Goal: Task Accomplishment & Management: Use online tool/utility

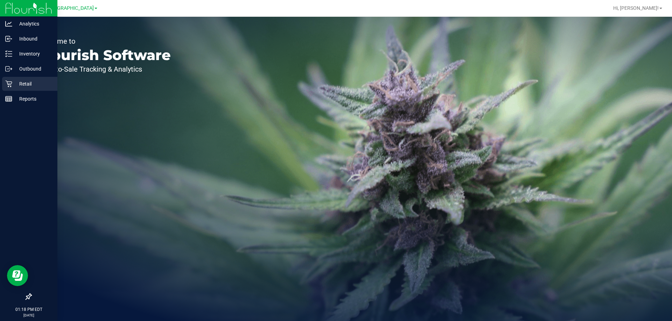
click at [6, 89] on div "Retail" at bounding box center [29, 84] width 55 height 14
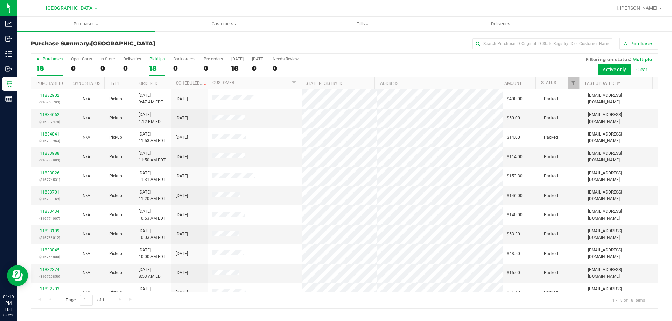
click at [154, 65] on div "18" at bounding box center [156, 68] width 15 height 8
click at [0, 0] on input "PickUps 18" at bounding box center [0, 0] width 0 height 0
click at [575, 85] on span "Filter" at bounding box center [573, 83] width 6 height 6
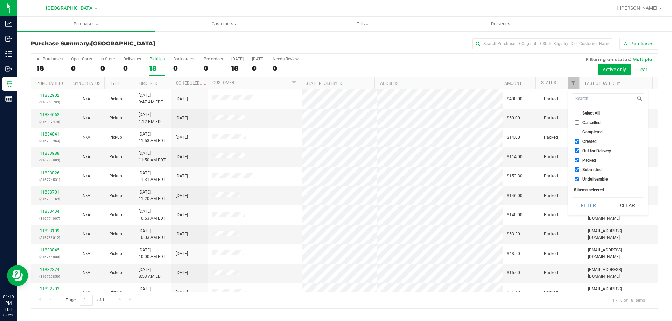
click at [577, 160] on input "Packed" at bounding box center [576, 160] width 5 height 5
checkbox input "false"
click at [577, 151] on input "Out for Delivery" at bounding box center [576, 151] width 5 height 5
checkbox input "false"
click at [577, 142] on input "Created" at bounding box center [576, 141] width 5 height 5
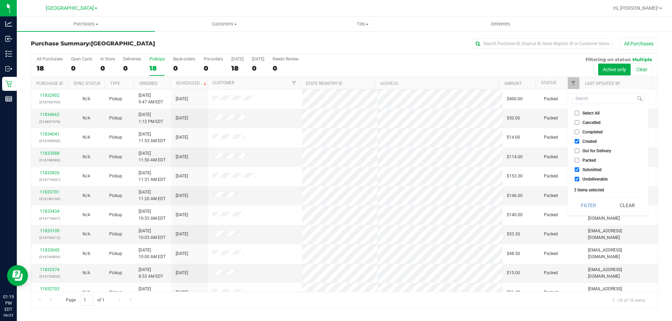
checkbox input "false"
click at [591, 203] on button "Filter" at bounding box center [589, 205] width 34 height 15
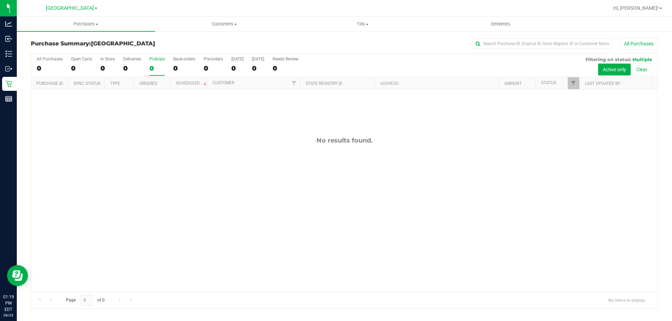
click at [147, 63] on div "All Purchases 0 Open Carts 0 In Store 0 Deliveries 0 PickUps 0 Back-orders 0 Pr…" at bounding box center [344, 65] width 626 height 23
click at [157, 66] on div "0" at bounding box center [156, 68] width 15 height 8
click at [0, 0] on input "PickUps 0" at bounding box center [0, 0] width 0 height 0
click at [156, 68] on div "1" at bounding box center [156, 68] width 15 height 8
click at [0, 0] on input "PickUps 1" at bounding box center [0, 0] width 0 height 0
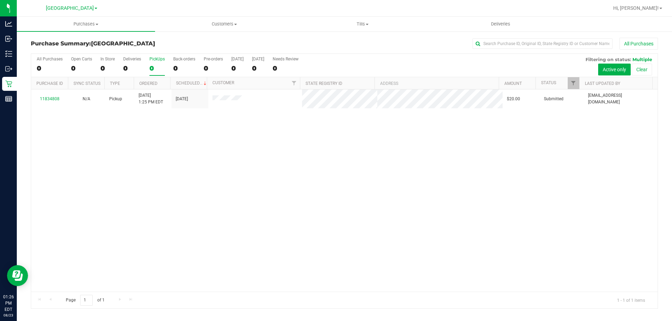
click at [153, 65] on label "PickUps 0" at bounding box center [156, 66] width 15 height 19
click at [0, 0] on input "PickUps 0" at bounding box center [0, 0] width 0 height 0
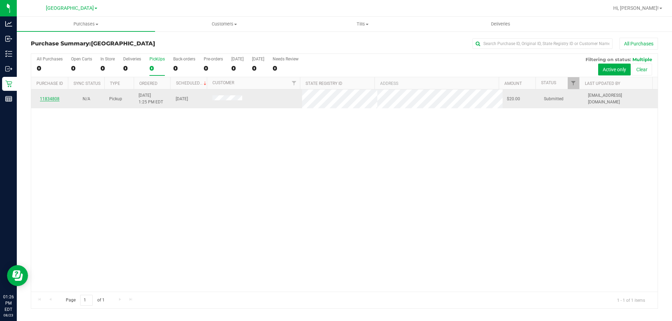
click at [54, 101] on link "11834808" at bounding box center [50, 99] width 20 height 5
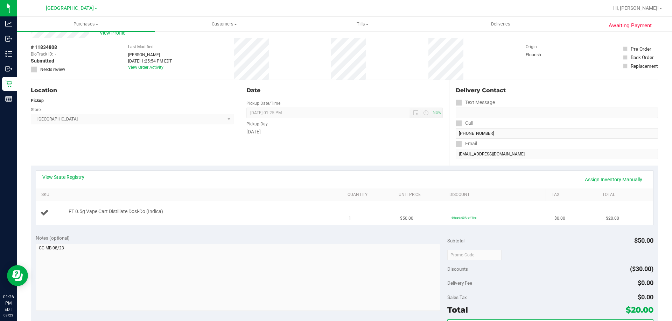
scroll to position [35, 0]
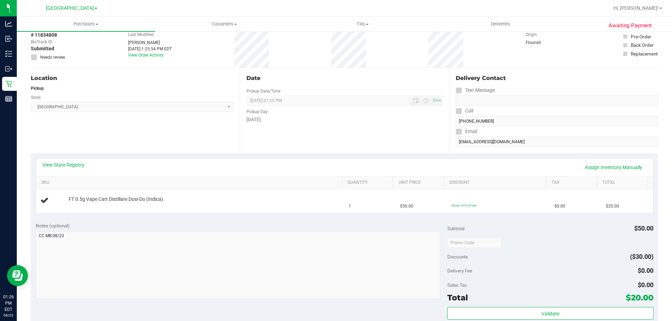
click at [66, 160] on div "View State Registry Assign Inventory Manually" at bounding box center [344, 168] width 617 height 18
click at [68, 172] on div "View State Registry Assign Inventory Manually" at bounding box center [344, 168] width 604 height 12
click at [53, 168] on link "View State Registry" at bounding box center [63, 165] width 42 height 7
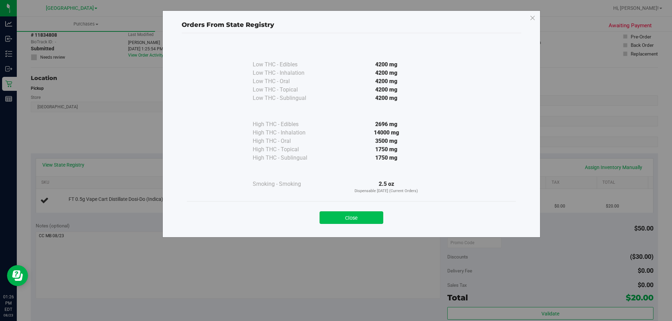
click at [369, 220] on button "Close" at bounding box center [351, 218] width 64 height 13
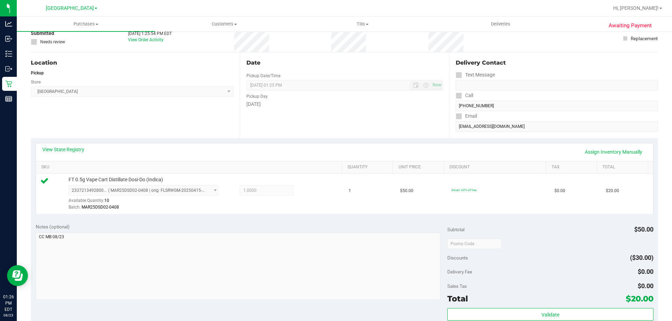
scroll to position [210, 0]
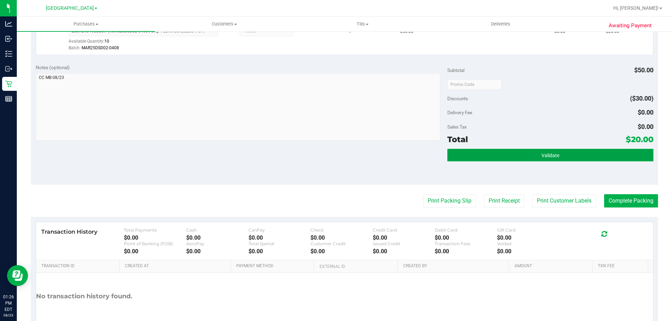
click at [560, 158] on button "Validate" at bounding box center [550, 155] width 206 height 13
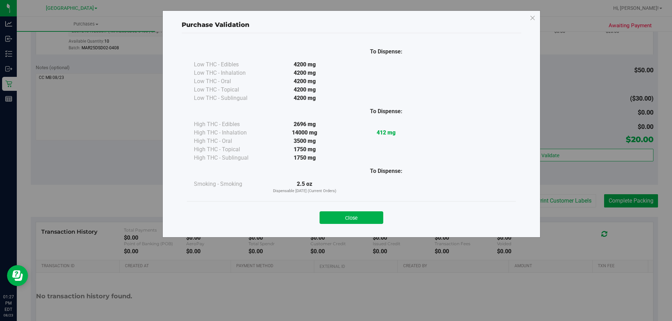
click at [326, 214] on button "Close" at bounding box center [351, 218] width 64 height 13
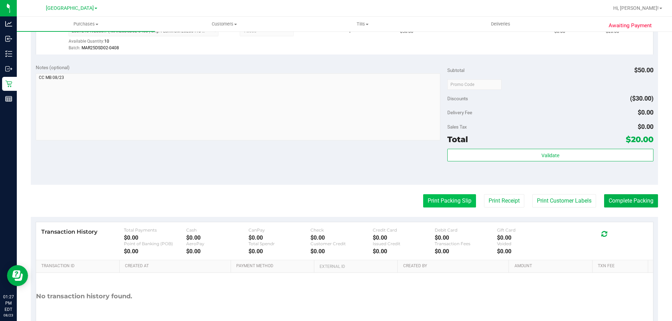
click at [444, 206] on button "Print Packing Slip" at bounding box center [449, 201] width 53 height 13
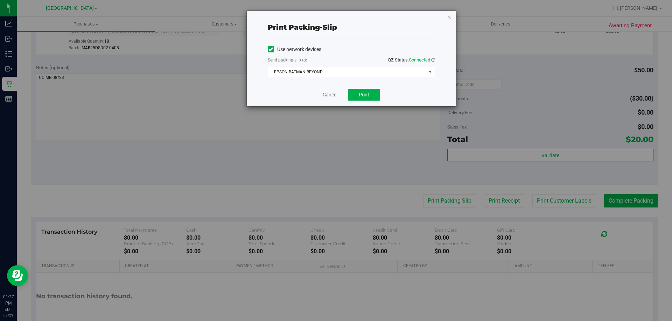
click at [362, 87] on div "Cancel Print" at bounding box center [351, 94] width 167 height 23
click at [352, 69] on span "EPSON-BATMAN-BEYOND" at bounding box center [347, 72] width 158 height 10
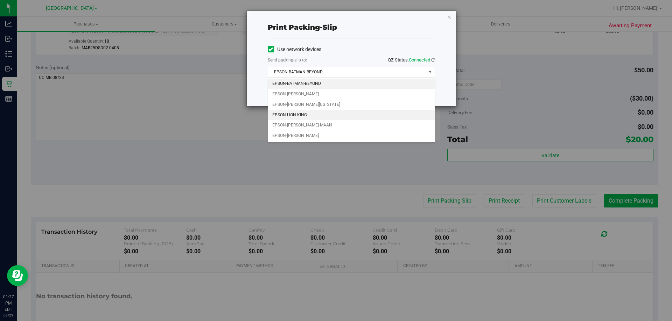
click at [334, 115] on li "EPSON-LION-KING" at bounding box center [351, 115] width 167 height 10
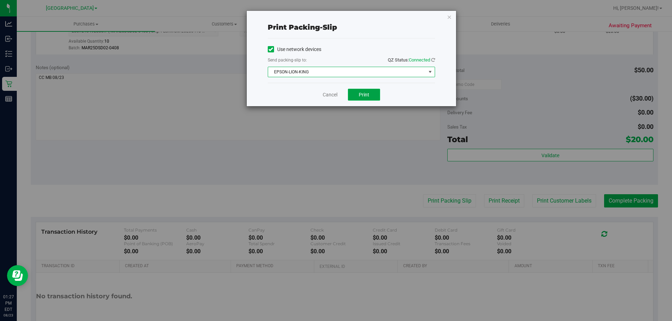
click at [365, 93] on span "Print" at bounding box center [364, 95] width 10 height 6
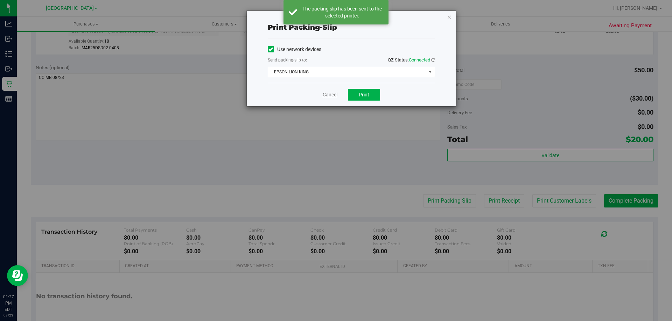
click at [324, 94] on link "Cancel" at bounding box center [330, 94] width 15 height 7
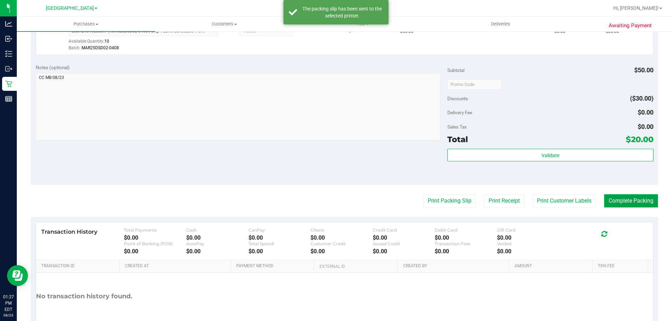
click at [631, 202] on button "Complete Packing" at bounding box center [631, 201] width 54 height 13
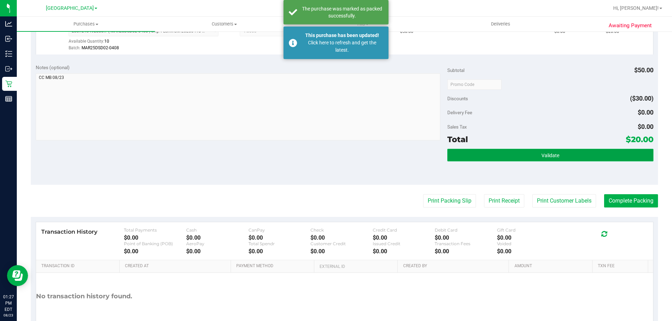
click at [569, 160] on button "Validate" at bounding box center [550, 155] width 206 height 13
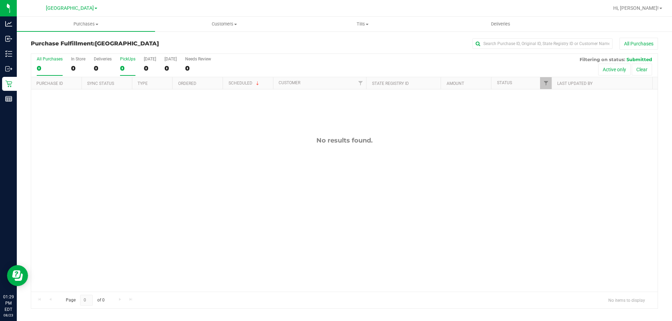
click at [126, 64] on label "PickUps 0" at bounding box center [127, 66] width 15 height 19
click at [0, 0] on input "PickUps 0" at bounding box center [0, 0] width 0 height 0
click at [130, 69] on div "0" at bounding box center [127, 68] width 15 height 8
click at [0, 0] on input "PickUps 0" at bounding box center [0, 0] width 0 height 0
click at [127, 69] on div "0" at bounding box center [127, 68] width 15 height 8
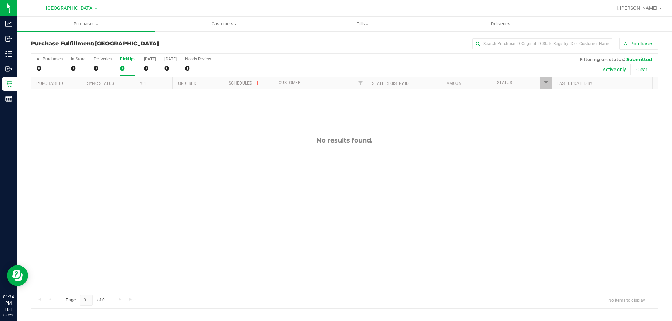
click at [0, 0] on input "PickUps 0" at bounding box center [0, 0] width 0 height 0
click at [132, 68] on div "0" at bounding box center [127, 68] width 15 height 8
click at [0, 0] on input "PickUps 0" at bounding box center [0, 0] width 0 height 0
click at [126, 68] on div "0" at bounding box center [127, 68] width 15 height 8
click at [0, 0] on input "PickUps 0" at bounding box center [0, 0] width 0 height 0
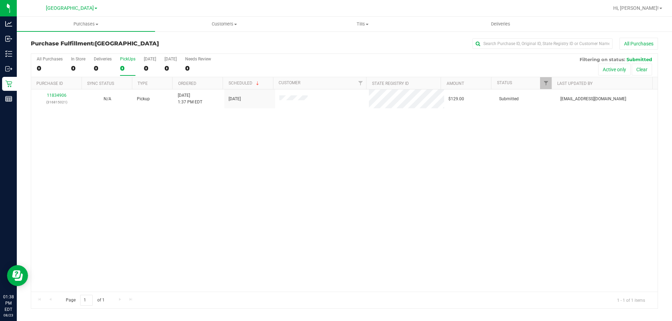
click at [125, 62] on label "PickUps 0" at bounding box center [127, 66] width 15 height 19
click at [0, 0] on input "PickUps 0" at bounding box center [0, 0] width 0 height 0
click at [132, 71] on div "1" at bounding box center [127, 68] width 15 height 8
click at [0, 0] on input "PickUps 1" at bounding box center [0, 0] width 0 height 0
click at [134, 64] on div "1" at bounding box center [127, 68] width 15 height 8
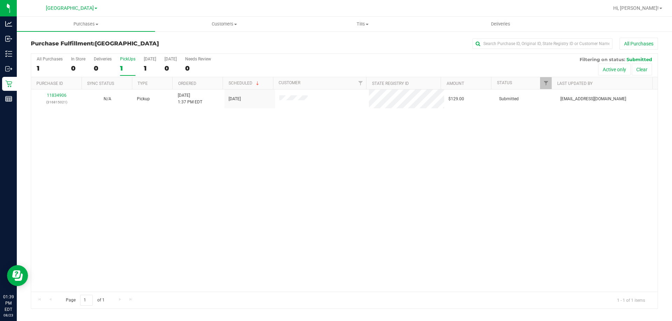
click at [0, 0] on input "PickUps 1" at bounding box center [0, 0] width 0 height 0
click at [129, 71] on div "1" at bounding box center [127, 68] width 15 height 8
click at [0, 0] on input "PickUps 1" at bounding box center [0, 0] width 0 height 0
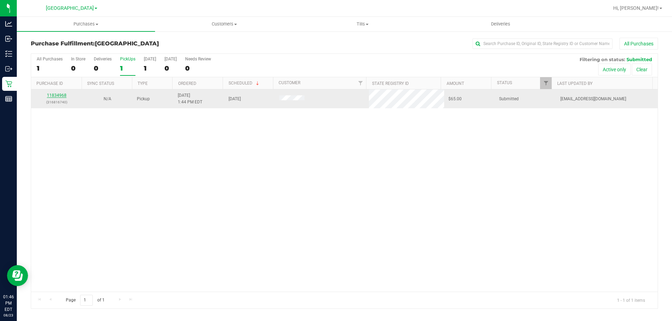
click at [60, 97] on link "11834968" at bounding box center [57, 95] width 20 height 5
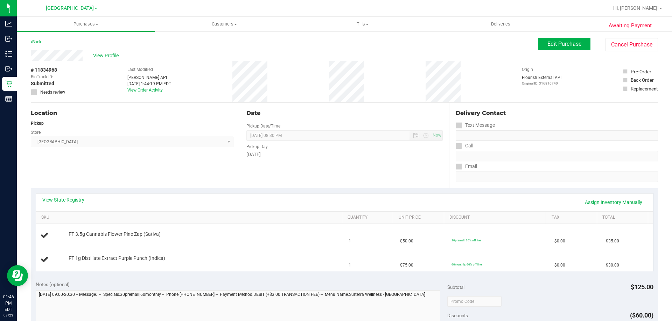
click at [69, 198] on link "View State Registry" at bounding box center [63, 200] width 42 height 7
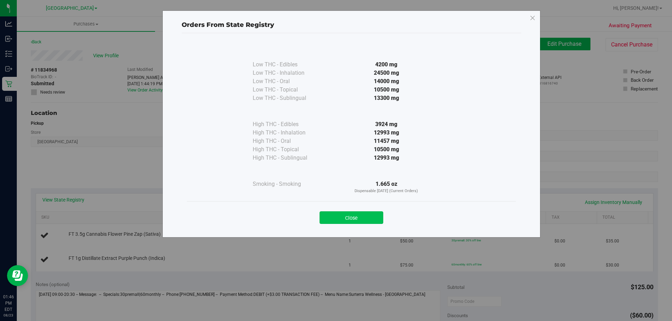
click at [370, 219] on button "Close" at bounding box center [351, 218] width 64 height 13
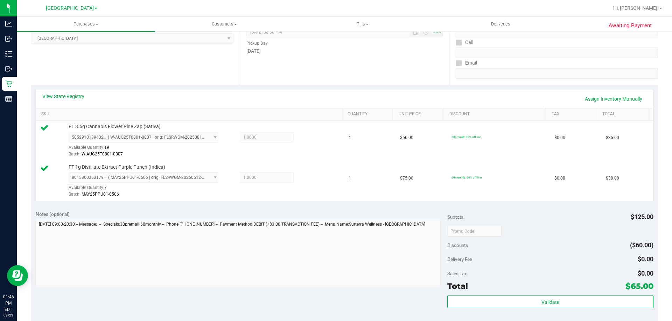
scroll to position [175, 0]
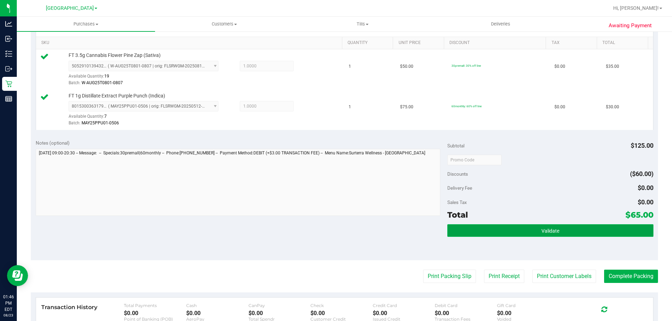
click at [546, 227] on button "Validate" at bounding box center [550, 231] width 206 height 13
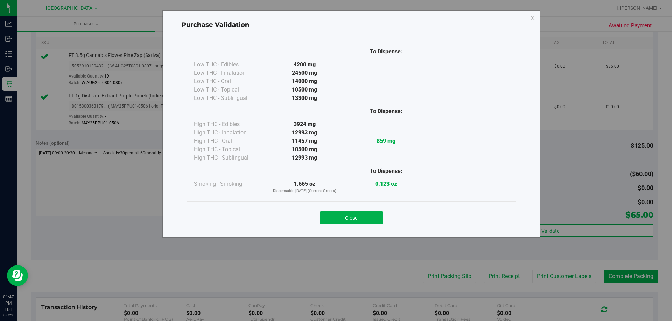
click at [314, 212] on div "Close" at bounding box center [351, 215] width 318 height 17
click at [327, 218] on button "Close" at bounding box center [351, 218] width 64 height 13
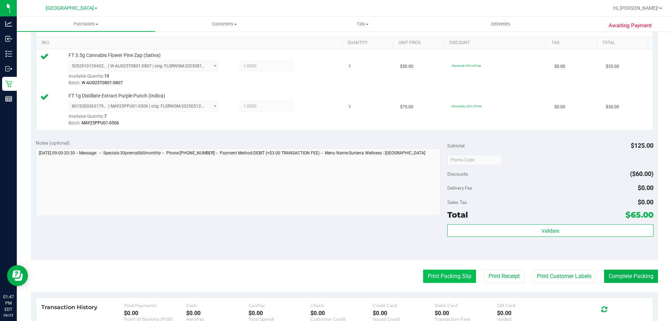
click at [440, 283] on button "Print Packing Slip" at bounding box center [449, 276] width 53 height 13
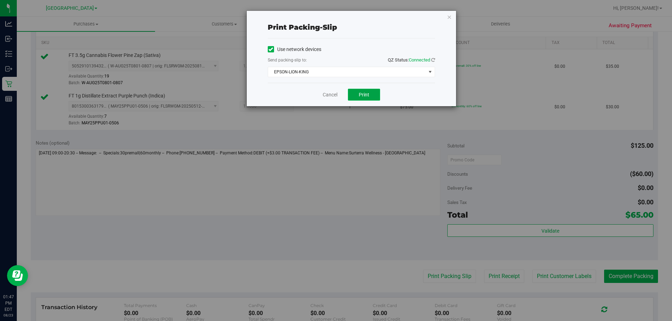
click at [359, 91] on button "Print" at bounding box center [364, 95] width 32 height 12
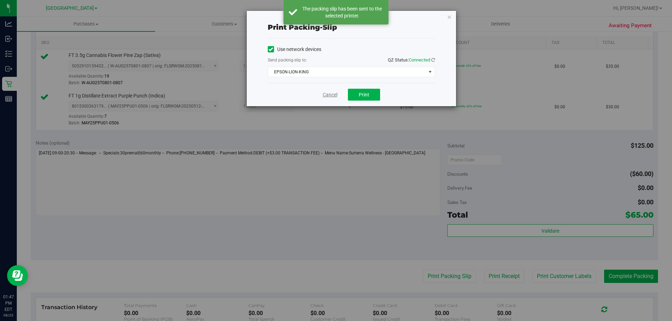
click at [329, 94] on link "Cancel" at bounding box center [330, 94] width 15 height 7
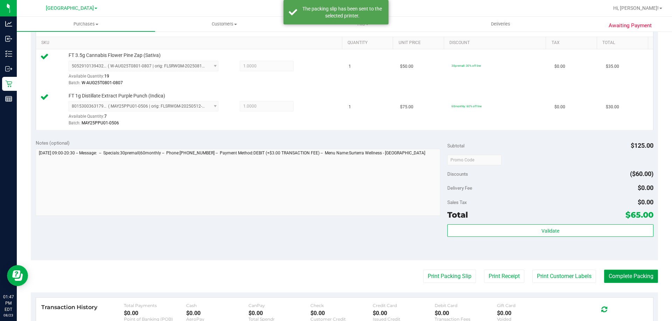
click at [625, 275] on button "Complete Packing" at bounding box center [631, 276] width 54 height 13
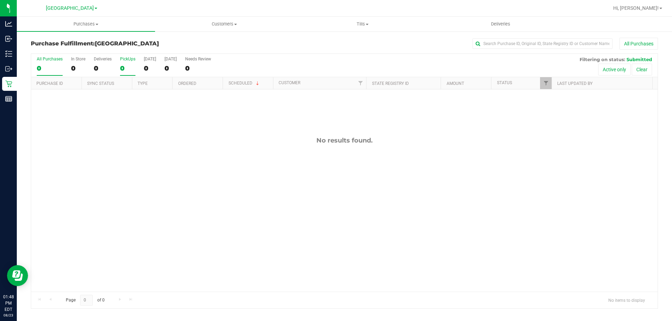
click at [126, 70] on div "0" at bounding box center [127, 68] width 15 height 8
click at [0, 0] on input "PickUps 0" at bounding box center [0, 0] width 0 height 0
click at [131, 75] on label "PickUps 0" at bounding box center [127, 66] width 15 height 19
click at [0, 0] on input "PickUps 0" at bounding box center [0, 0] width 0 height 0
click at [127, 63] on label "PickUps 0" at bounding box center [127, 66] width 15 height 19
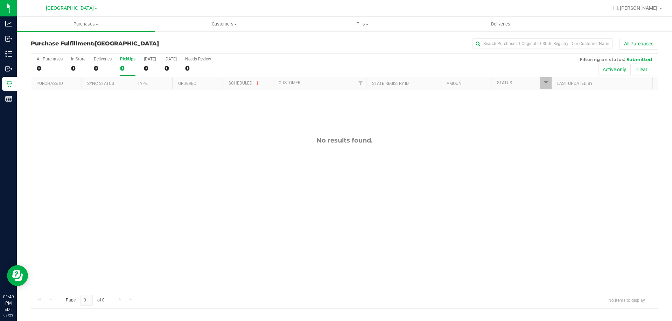
click at [0, 0] on input "PickUps 0" at bounding box center [0, 0] width 0 height 0
click at [130, 73] on label "PickUps 0" at bounding box center [127, 66] width 15 height 19
click at [0, 0] on input "PickUps 0" at bounding box center [0, 0] width 0 height 0
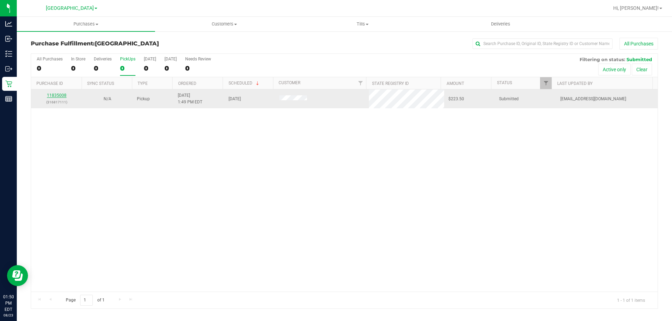
click at [64, 97] on link "11835008" at bounding box center [57, 95] width 20 height 5
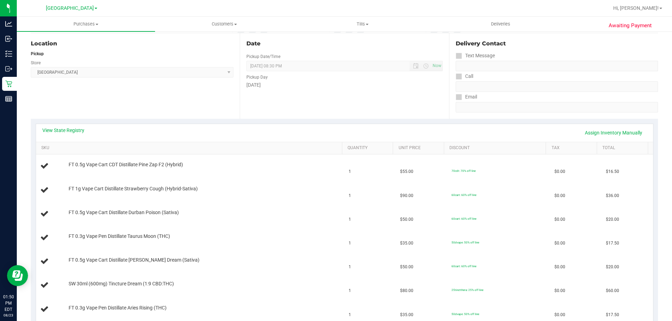
scroll to position [70, 0]
click at [70, 134] on div "View State Registry Assign Inventory Manually" at bounding box center [344, 133] width 604 height 12
click at [70, 129] on link "View State Registry" at bounding box center [63, 130] width 42 height 7
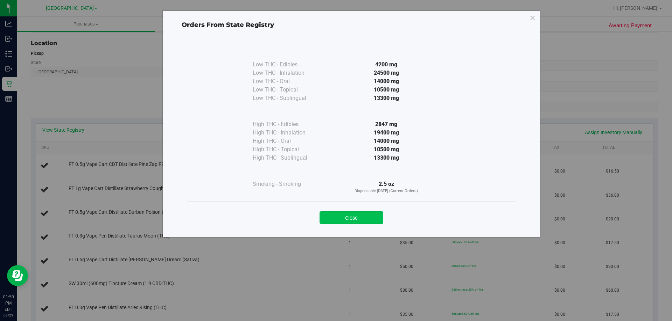
click at [368, 222] on button "Close" at bounding box center [351, 218] width 64 height 13
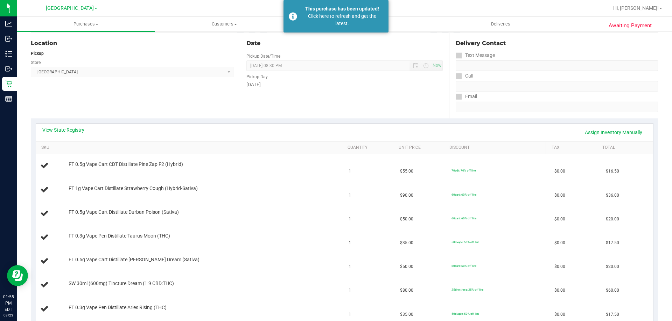
scroll to position [0, 0]
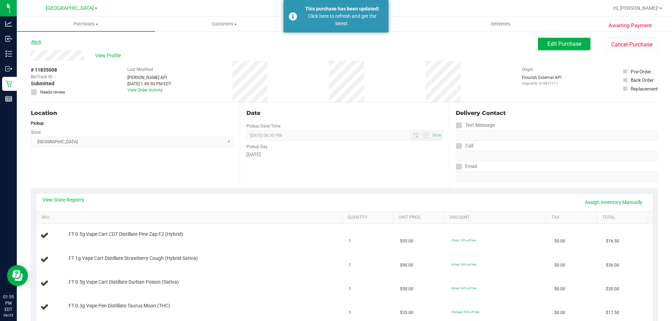
click at [38, 44] on link "Back" at bounding box center [36, 42] width 10 height 5
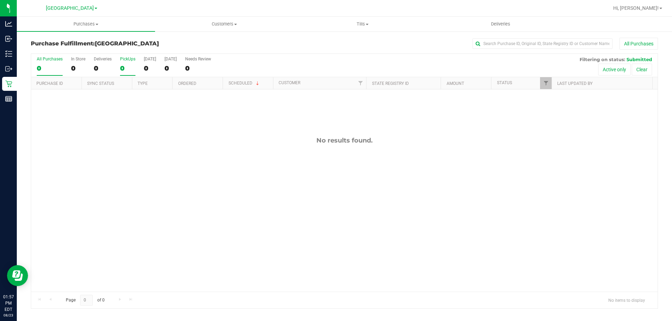
click at [121, 69] on div "0" at bounding box center [127, 68] width 15 height 8
click at [0, 0] on input "PickUps 0" at bounding box center [0, 0] width 0 height 0
click at [128, 64] on label "PickUps 0" at bounding box center [127, 66] width 15 height 19
click at [0, 0] on input "PickUps 0" at bounding box center [0, 0] width 0 height 0
click at [121, 73] on label "PickUps 0" at bounding box center [127, 66] width 15 height 19
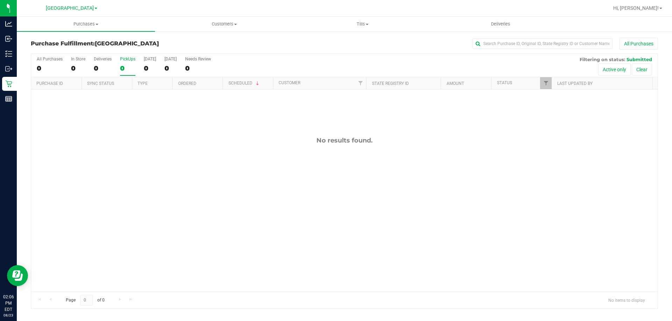
click at [0, 0] on input "PickUps 0" at bounding box center [0, 0] width 0 height 0
click at [129, 72] on div "0" at bounding box center [127, 68] width 15 height 8
click at [0, 0] on input "PickUps 0" at bounding box center [0, 0] width 0 height 0
click at [125, 64] on div "0" at bounding box center [127, 68] width 15 height 8
click at [0, 0] on input "PickUps 0" at bounding box center [0, 0] width 0 height 0
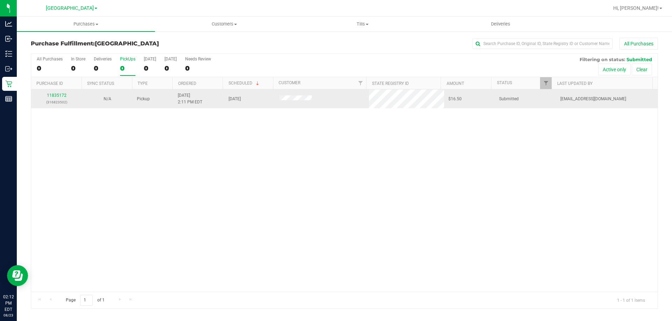
click at [55, 90] on td "11835172 (316823502)" at bounding box center [56, 99] width 51 height 19
click at [55, 94] on link "11835172" at bounding box center [57, 95] width 20 height 5
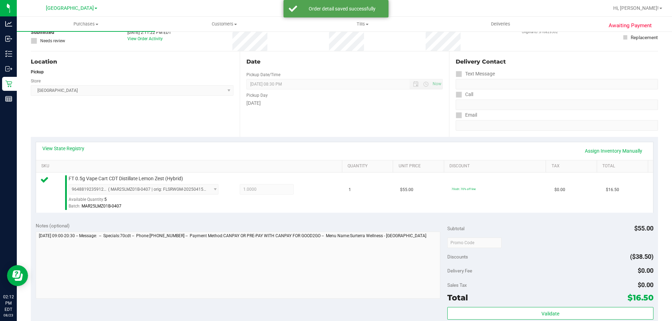
scroll to position [140, 0]
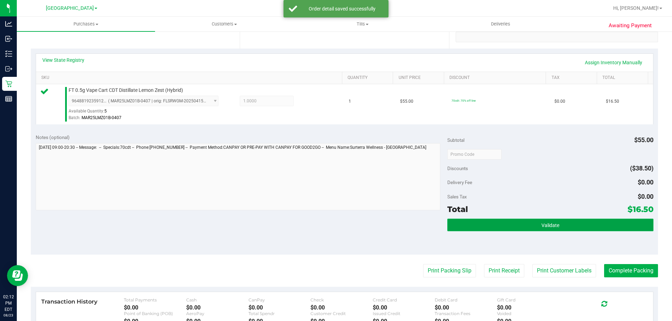
click at [525, 226] on button "Validate" at bounding box center [550, 225] width 206 height 13
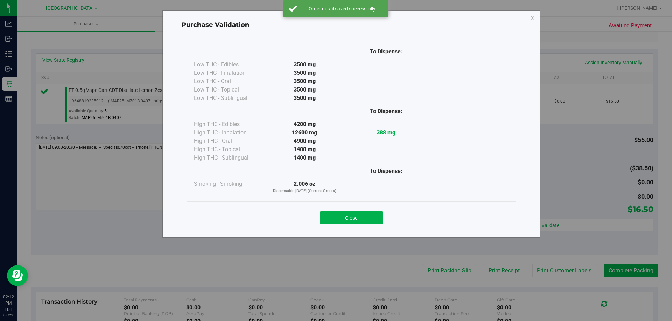
click at [365, 218] on button "Close" at bounding box center [351, 218] width 64 height 13
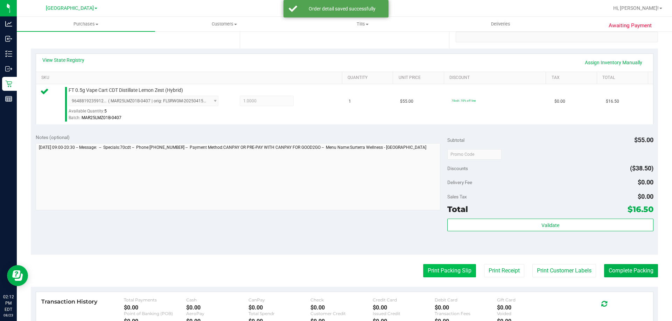
click at [452, 272] on button "Print Packing Slip" at bounding box center [449, 270] width 53 height 13
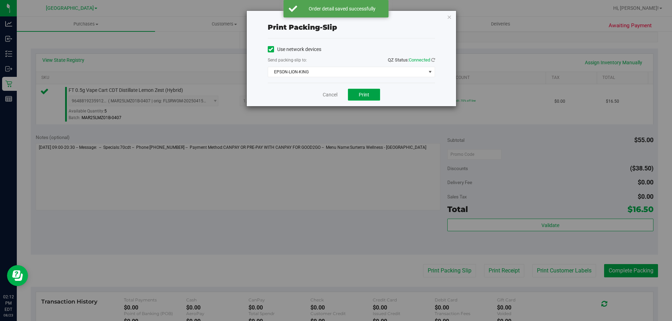
click at [362, 93] on span "Print" at bounding box center [364, 95] width 10 height 6
click at [326, 96] on link "Cancel" at bounding box center [330, 94] width 15 height 7
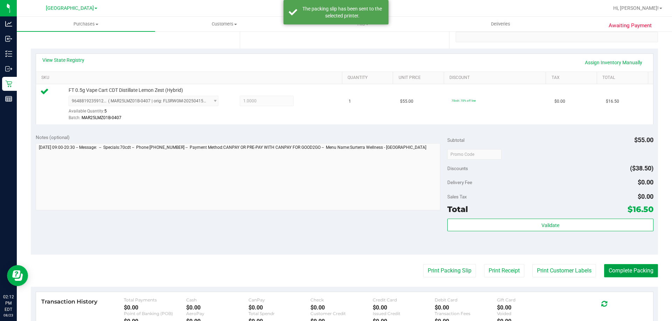
click at [611, 270] on button "Complete Packing" at bounding box center [631, 270] width 54 height 13
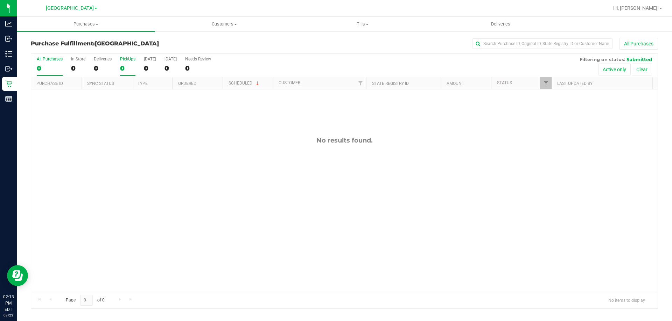
click at [129, 68] on div "0" at bounding box center [127, 68] width 15 height 8
click at [0, 0] on input "PickUps 0" at bounding box center [0, 0] width 0 height 0
click at [120, 72] on label "PickUps 0" at bounding box center [127, 66] width 15 height 19
click at [0, 0] on input "PickUps 0" at bounding box center [0, 0] width 0 height 0
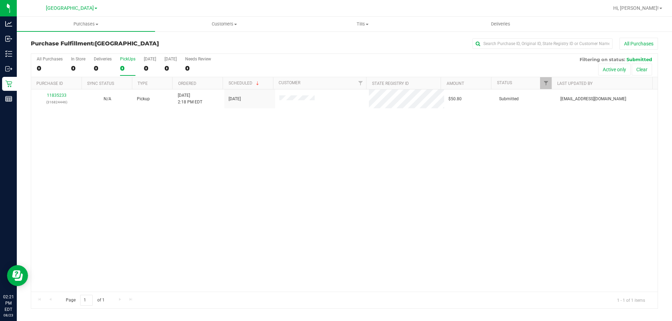
click at [125, 68] on div "0" at bounding box center [127, 68] width 15 height 8
click at [0, 0] on input "PickUps 0" at bounding box center [0, 0] width 0 height 0
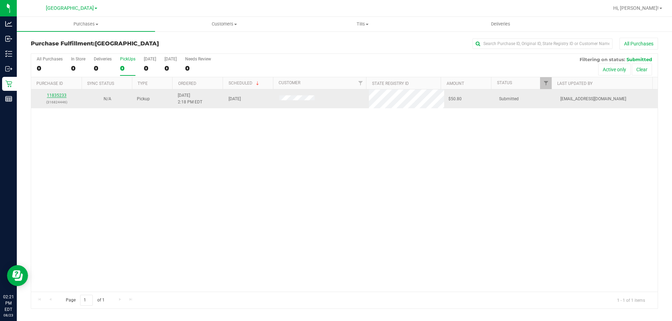
click at [62, 97] on link "11835233" at bounding box center [57, 95] width 20 height 5
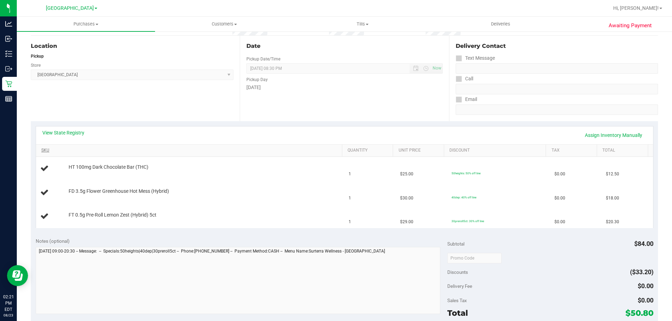
scroll to position [70, 0]
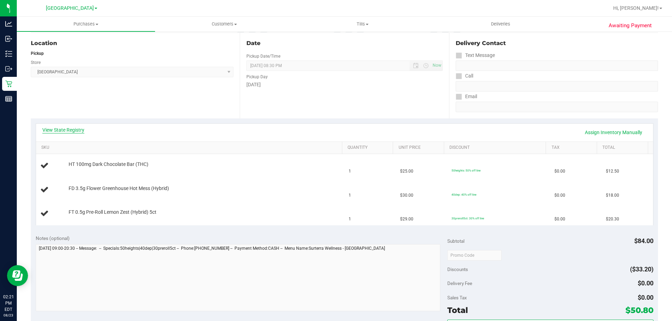
click at [68, 127] on link "View State Registry" at bounding box center [63, 130] width 42 height 7
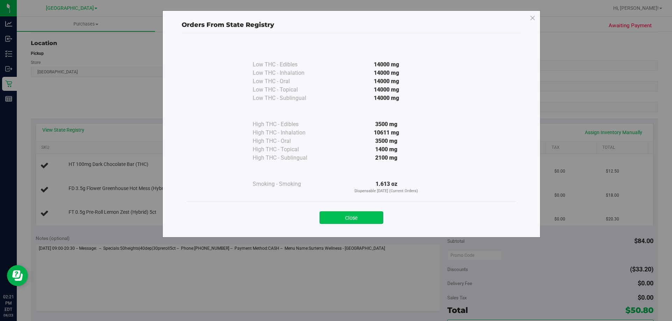
click at [373, 222] on button "Close" at bounding box center [351, 218] width 64 height 13
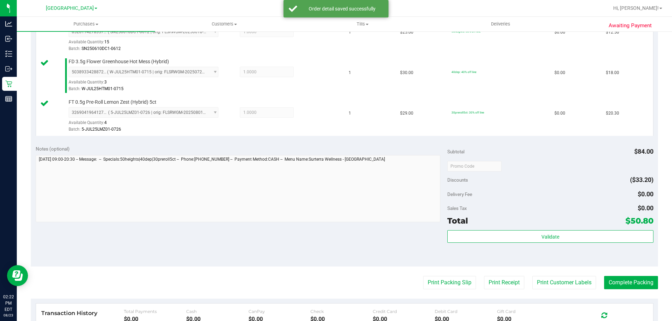
scroll to position [280, 0]
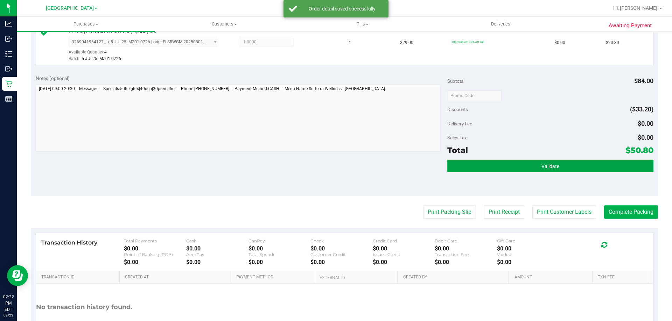
click at [496, 169] on button "Validate" at bounding box center [550, 166] width 206 height 13
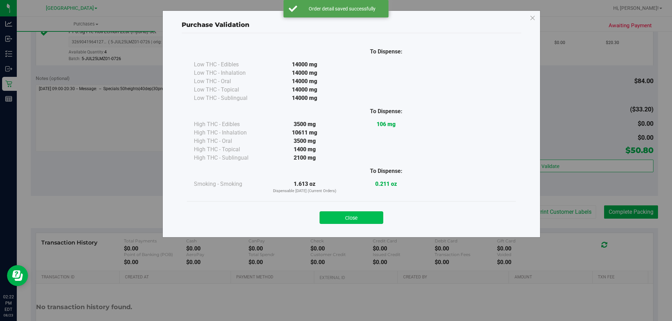
click at [363, 218] on button "Close" at bounding box center [351, 218] width 64 height 13
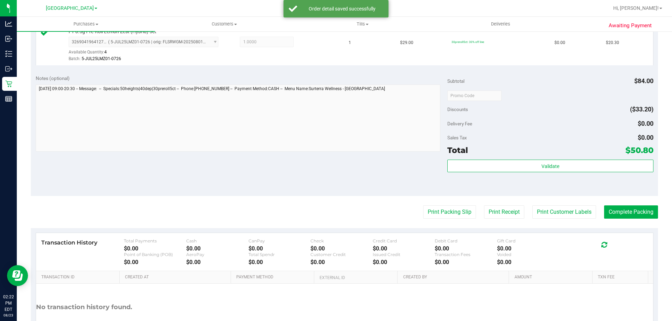
click at [437, 221] on purchase-details "Back Edit Purchase Cancel Purchase View Profile # 11835233 BioTrack ID: - Submi…" at bounding box center [344, 58] width 627 height 601
click at [438, 216] on button "Print Packing Slip" at bounding box center [449, 212] width 53 height 13
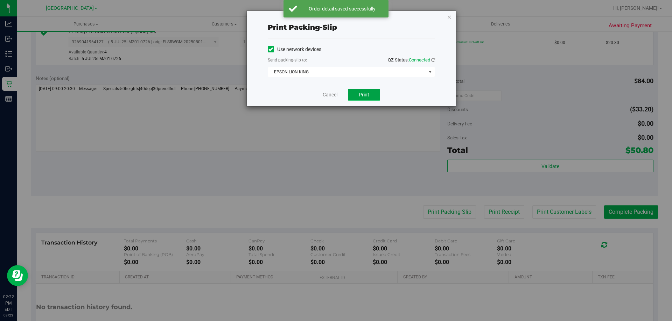
drag, startPoint x: 367, startPoint y: 93, endPoint x: 364, endPoint y: 95, distance: 3.6
click at [367, 93] on span "Print" at bounding box center [364, 95] width 10 height 6
click at [327, 96] on link "Cancel" at bounding box center [330, 94] width 15 height 7
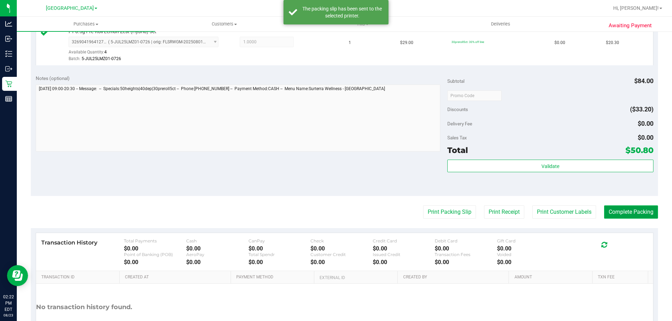
click at [640, 210] on button "Complete Packing" at bounding box center [631, 212] width 54 height 13
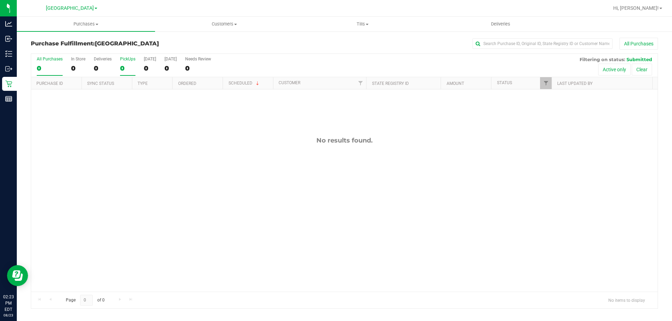
click at [130, 70] on div "0" at bounding box center [127, 68] width 15 height 8
click at [0, 0] on input "PickUps 0" at bounding box center [0, 0] width 0 height 0
click at [125, 69] on div "0" at bounding box center [127, 68] width 15 height 8
click at [0, 0] on input "PickUps 0" at bounding box center [0, 0] width 0 height 0
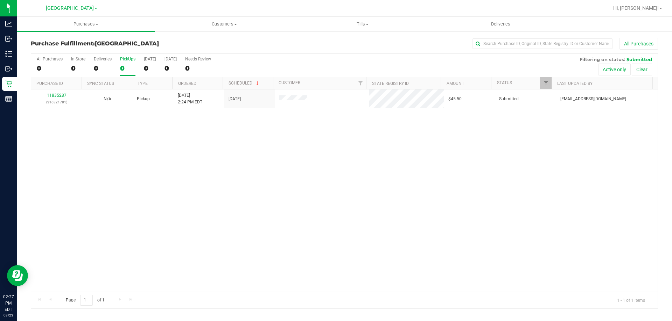
click at [128, 64] on div "0" at bounding box center [127, 68] width 15 height 8
click at [0, 0] on input "PickUps 0" at bounding box center [0, 0] width 0 height 0
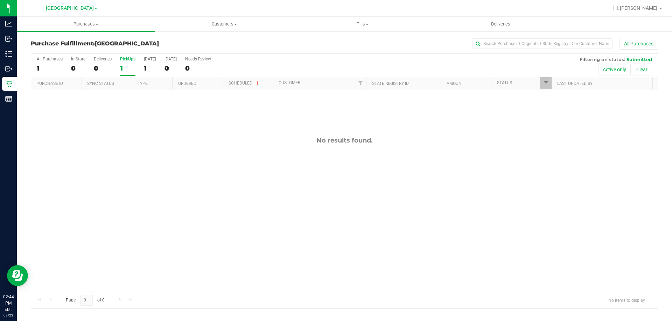
click at [122, 71] on div "1" at bounding box center [127, 68] width 15 height 8
click at [0, 0] on input "PickUps 1" at bounding box center [0, 0] width 0 height 0
click at [133, 72] on div "0" at bounding box center [127, 68] width 15 height 8
click at [0, 0] on input "PickUps 0" at bounding box center [0, 0] width 0 height 0
click at [123, 63] on label "PickUps 0" at bounding box center [127, 66] width 15 height 19
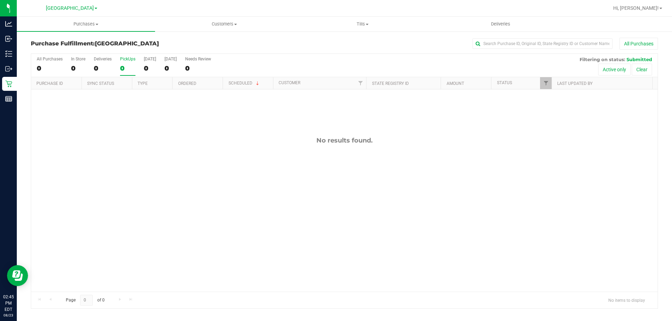
click at [0, 0] on input "PickUps 0" at bounding box center [0, 0] width 0 height 0
click at [125, 63] on label "PickUps 0" at bounding box center [127, 66] width 15 height 19
click at [0, 0] on input "PickUps 0" at bounding box center [0, 0] width 0 height 0
click at [130, 66] on div "0" at bounding box center [127, 68] width 15 height 8
click at [0, 0] on input "PickUps 0" at bounding box center [0, 0] width 0 height 0
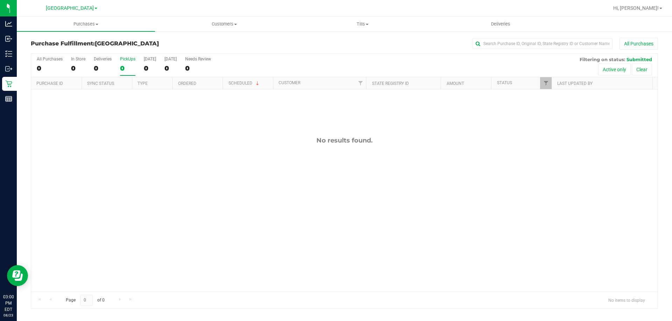
click at [122, 64] on div "0" at bounding box center [127, 68] width 15 height 8
click at [0, 0] on input "PickUps 0" at bounding box center [0, 0] width 0 height 0
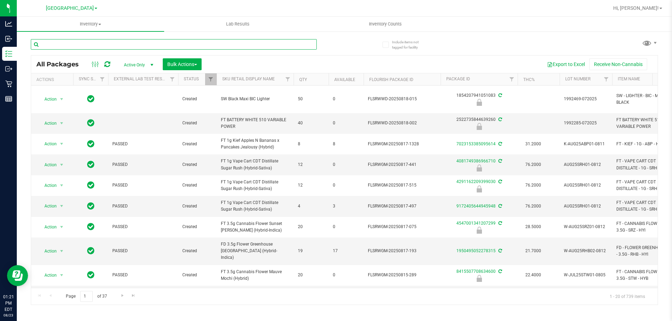
click at [127, 43] on input "text" at bounding box center [174, 44] width 286 height 10
type input "CCY"
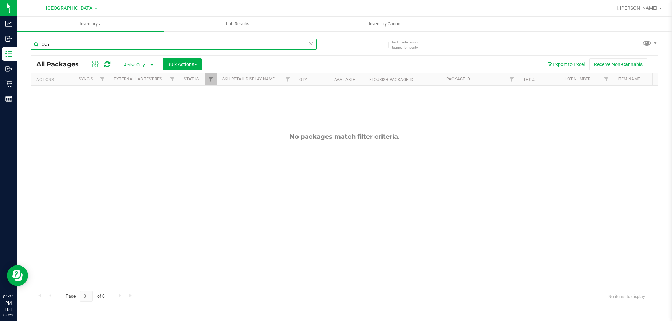
click at [55, 41] on input "CCY" at bounding box center [174, 44] width 286 height 10
type input "cooton"
type input "cotton"
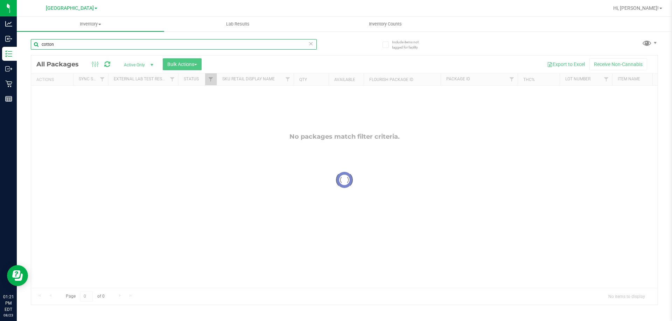
click at [154, 41] on input "cotton" at bounding box center [174, 44] width 286 height 10
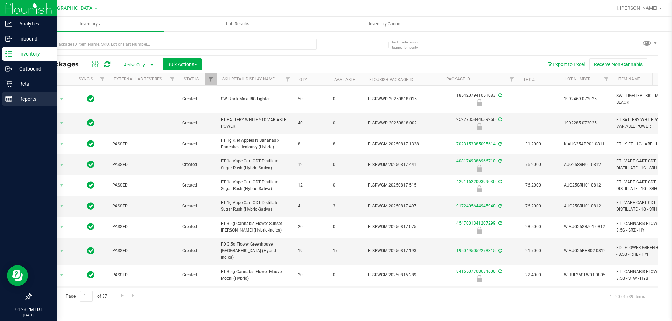
click at [15, 99] on p "Reports" at bounding box center [33, 99] width 42 height 8
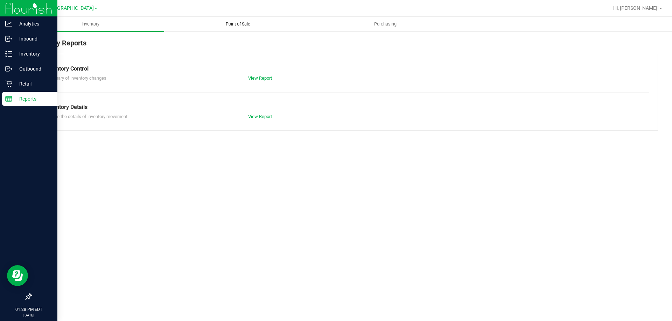
click at [230, 22] on span "Point of Sale" at bounding box center [237, 24] width 43 height 6
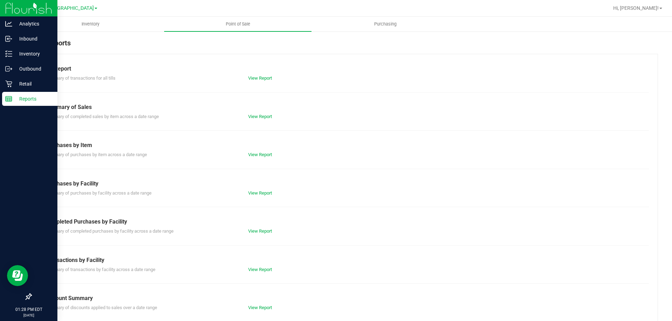
click at [256, 225] on div "Completed Purchases by Facility" at bounding box center [344, 222] width 598 height 8
click at [256, 226] on div "Completed Purchases by Facility Summary of completed purchases by facility acro…" at bounding box center [344, 226] width 598 height 17
click at [256, 229] on link "View Report" at bounding box center [260, 231] width 24 height 5
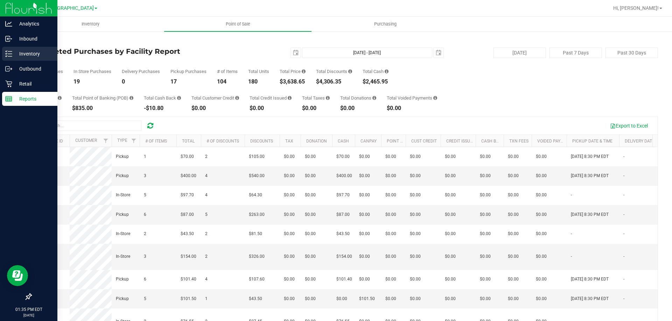
click at [9, 51] on icon at bounding box center [8, 53] width 7 height 7
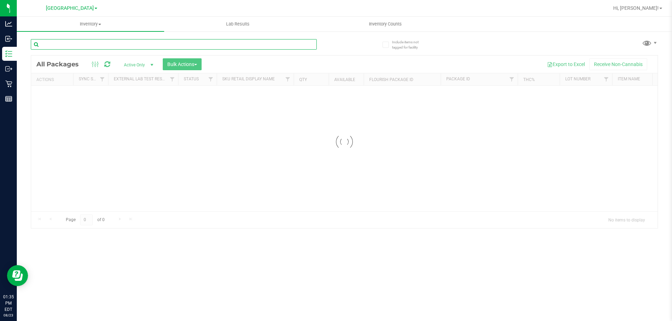
click at [133, 47] on div "Inventory All packages All inventory Waste log Create inventory Lab Results Inv…" at bounding box center [344, 169] width 655 height 305
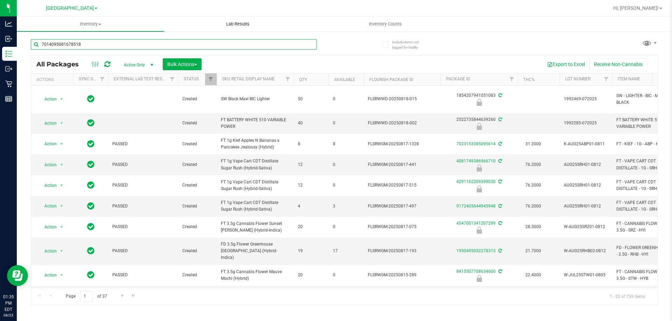
type input "7014095081678518"
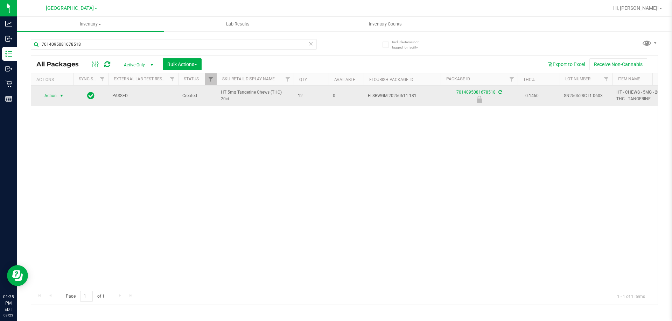
click at [48, 96] on span "Action" at bounding box center [47, 96] width 19 height 10
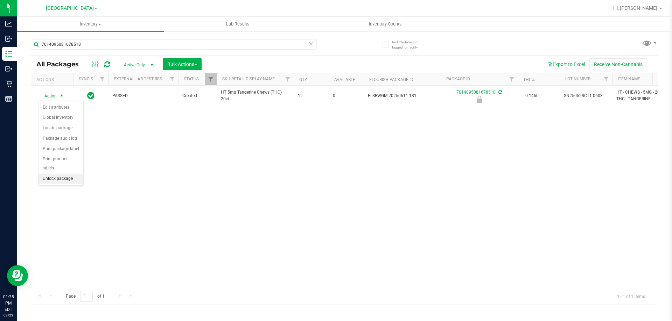
click at [65, 174] on li "Unlock package" at bounding box center [60, 179] width 45 height 10
click at [309, 43] on icon at bounding box center [310, 43] width 5 height 8
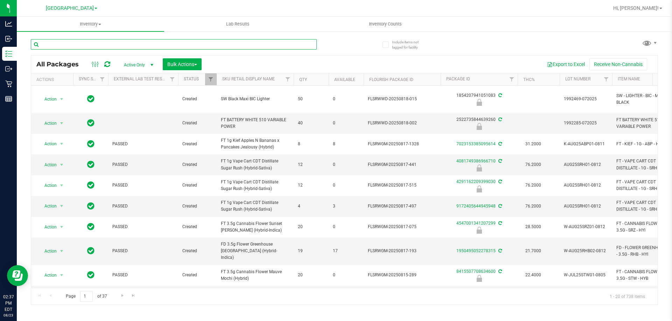
click at [112, 45] on input "text" at bounding box center [174, 44] width 286 height 10
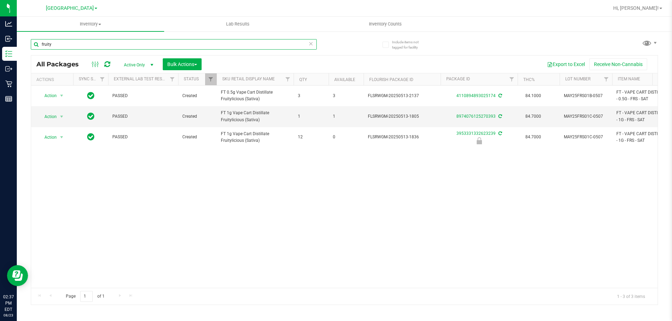
type input "fruity"
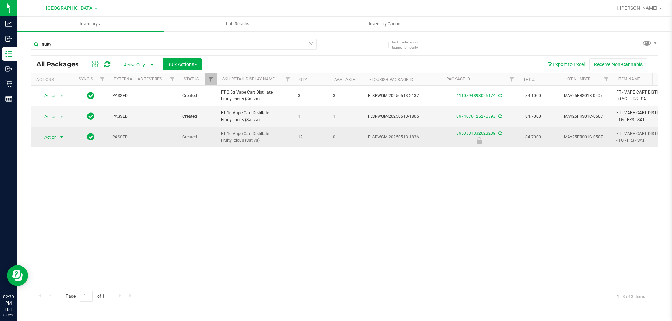
click at [54, 137] on span "Action" at bounding box center [47, 138] width 19 height 10
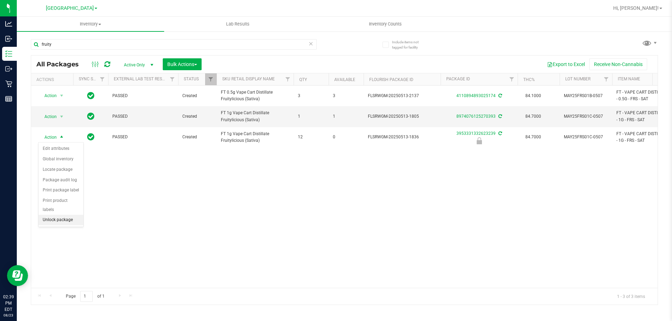
click at [64, 215] on li "Unlock package" at bounding box center [60, 220] width 45 height 10
